Goal: Navigation & Orientation: Find specific page/section

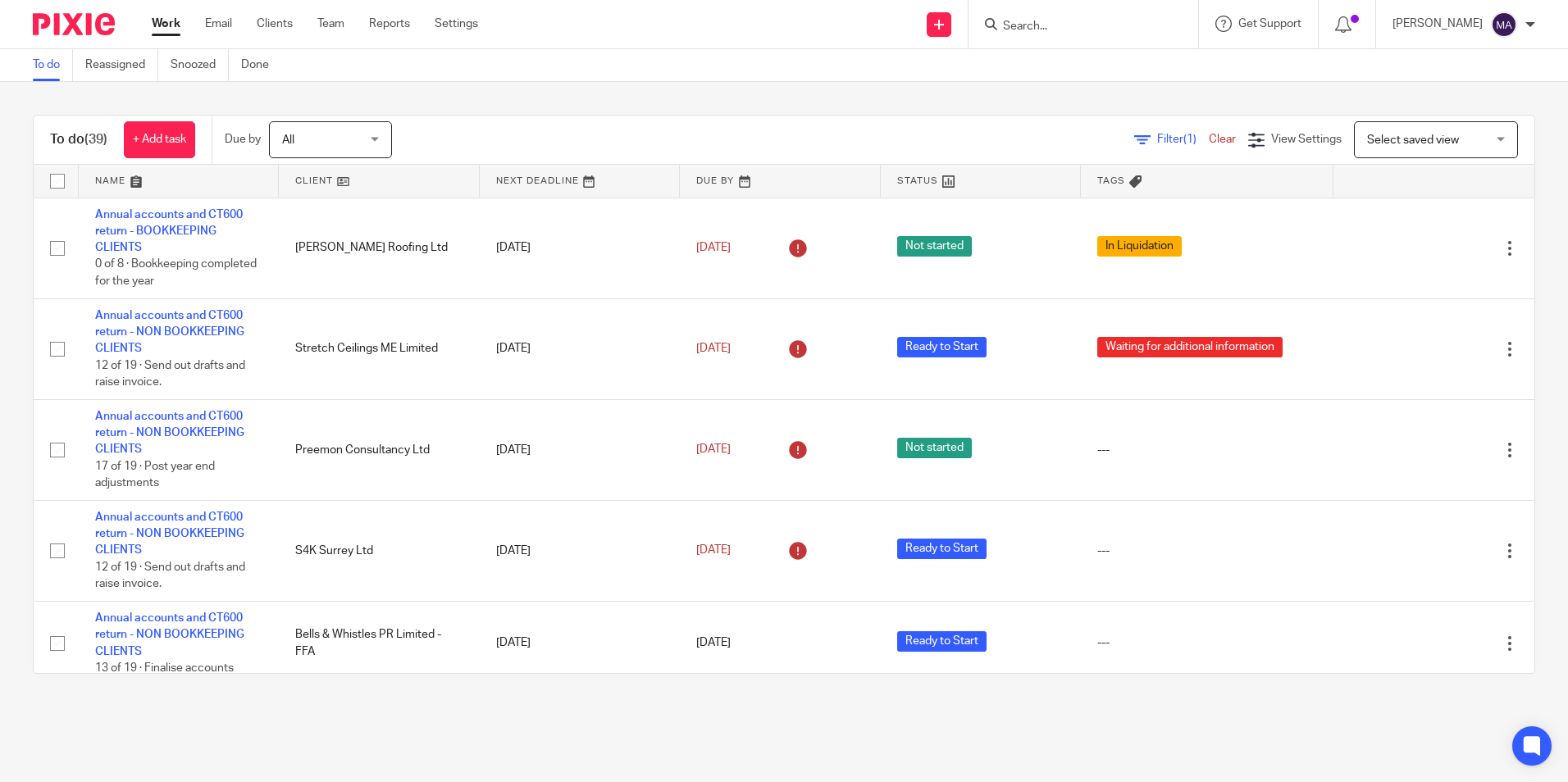
click at [355, 25] on ul "Work Email Clients Team Reports Settings" at bounding box center [327, 23] width 351 height 16
click at [343, 22] on link "Team" at bounding box center [330, 23] width 27 height 16
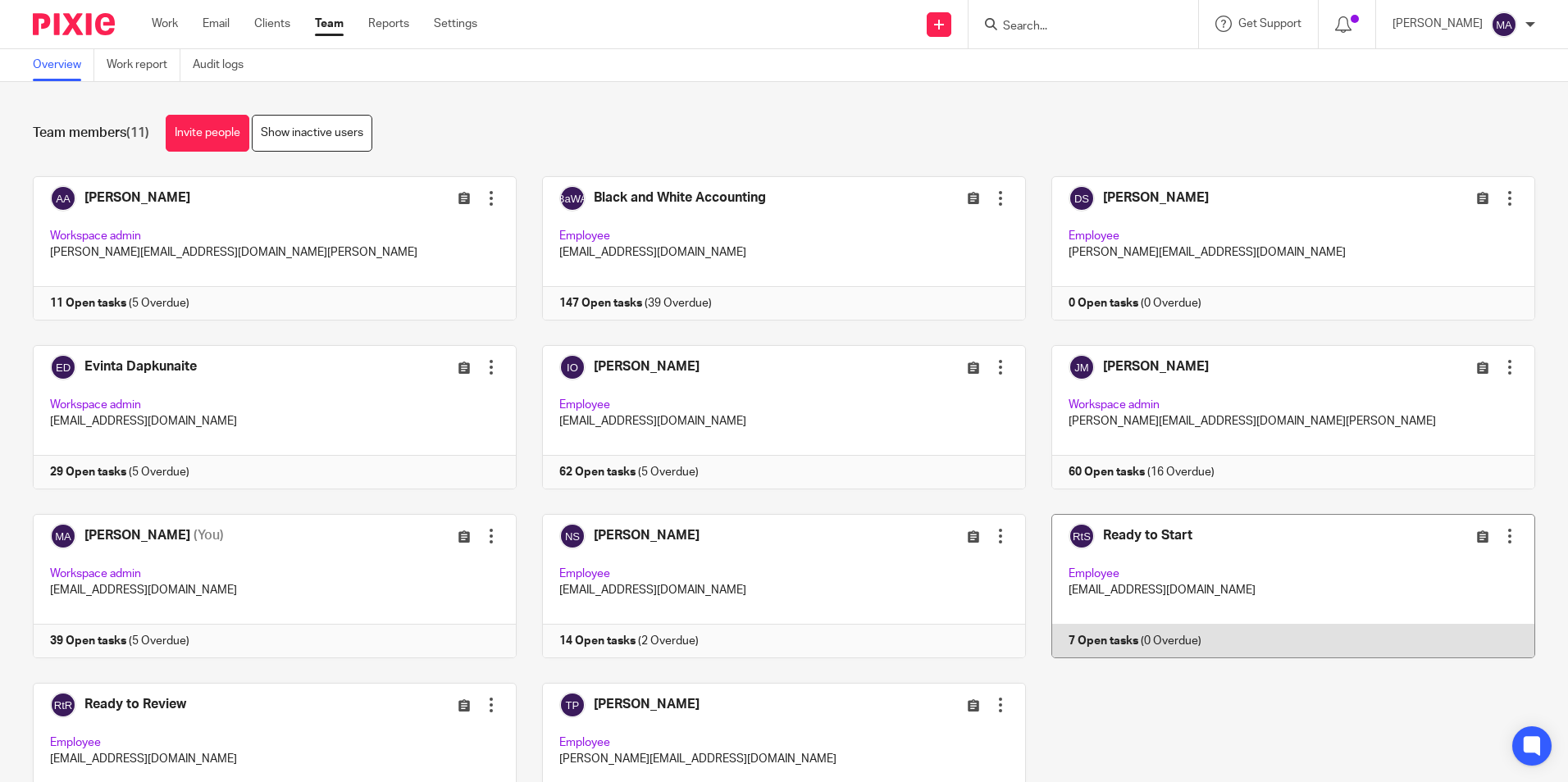
click at [1132, 544] on link at bounding box center [1280, 586] width 509 height 144
